Goal: Navigation & Orientation: Find specific page/section

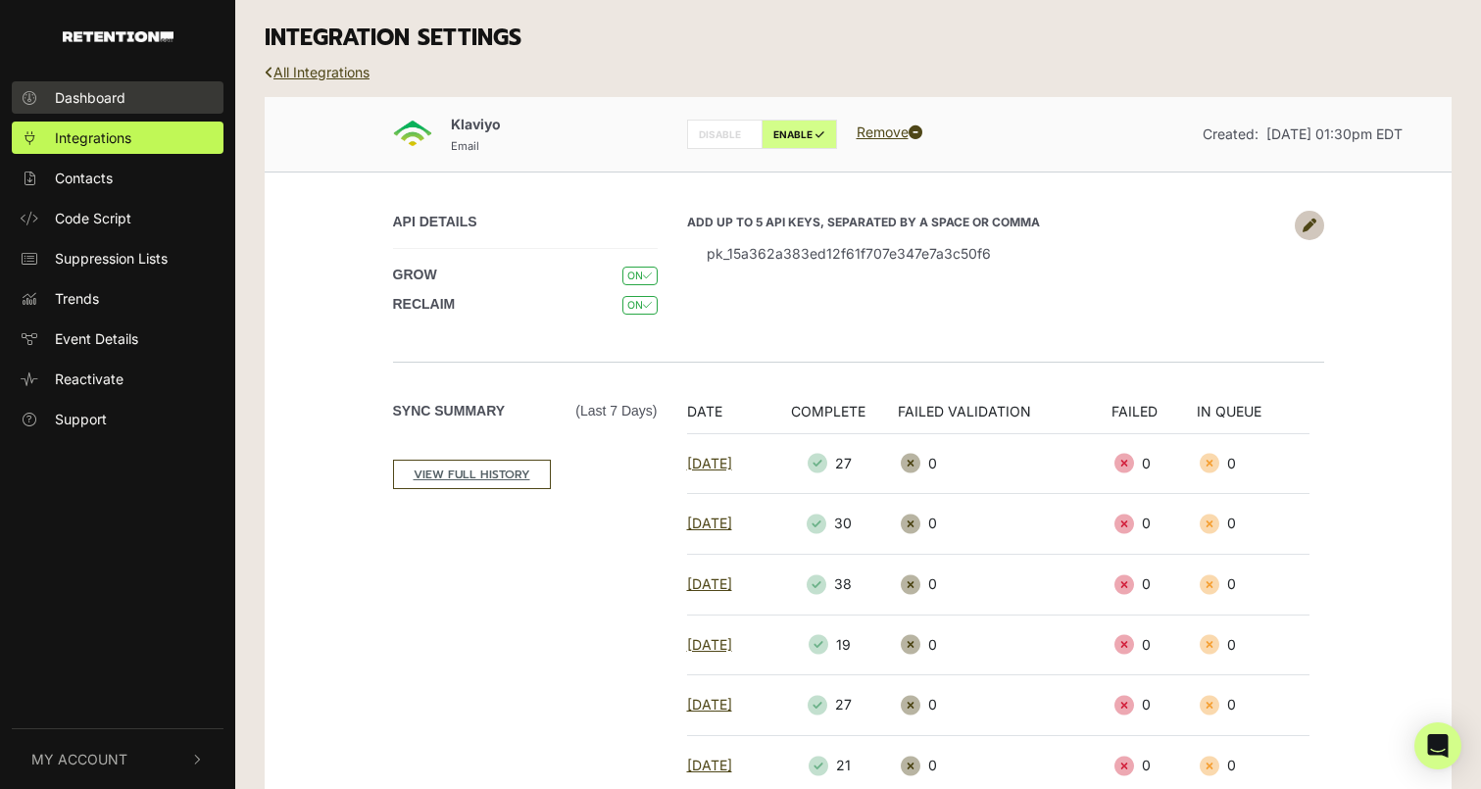
click at [118, 110] on link "Dashboard" at bounding box center [118, 97] width 212 height 32
